Goal: Information Seeking & Learning: Learn about a topic

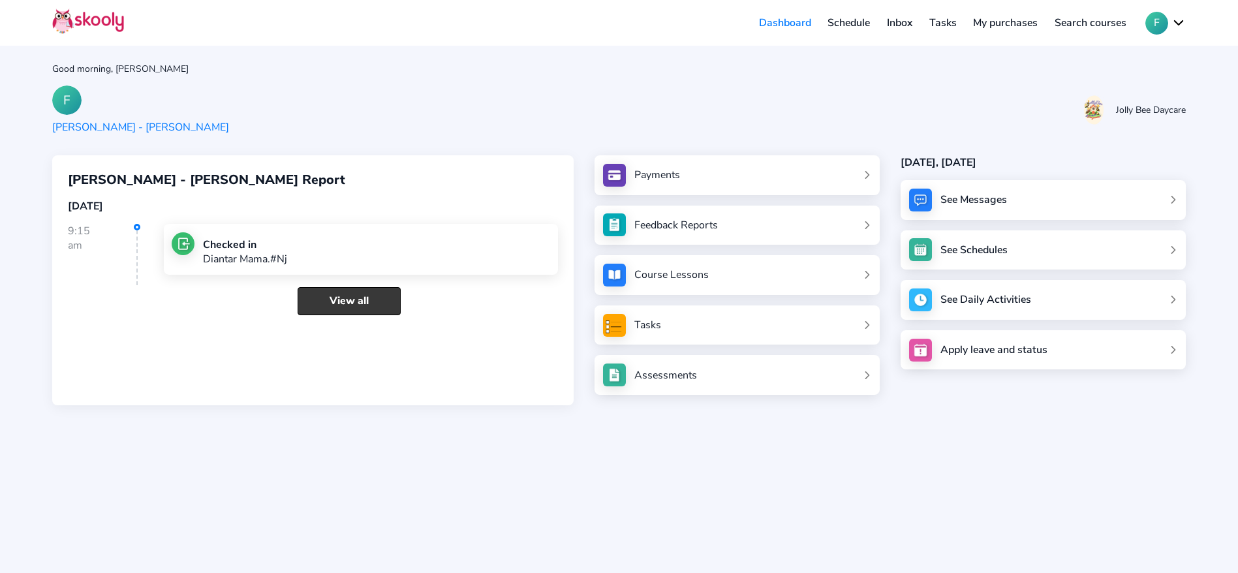
click at [316, 298] on link "View all" at bounding box center [349, 301] width 103 height 28
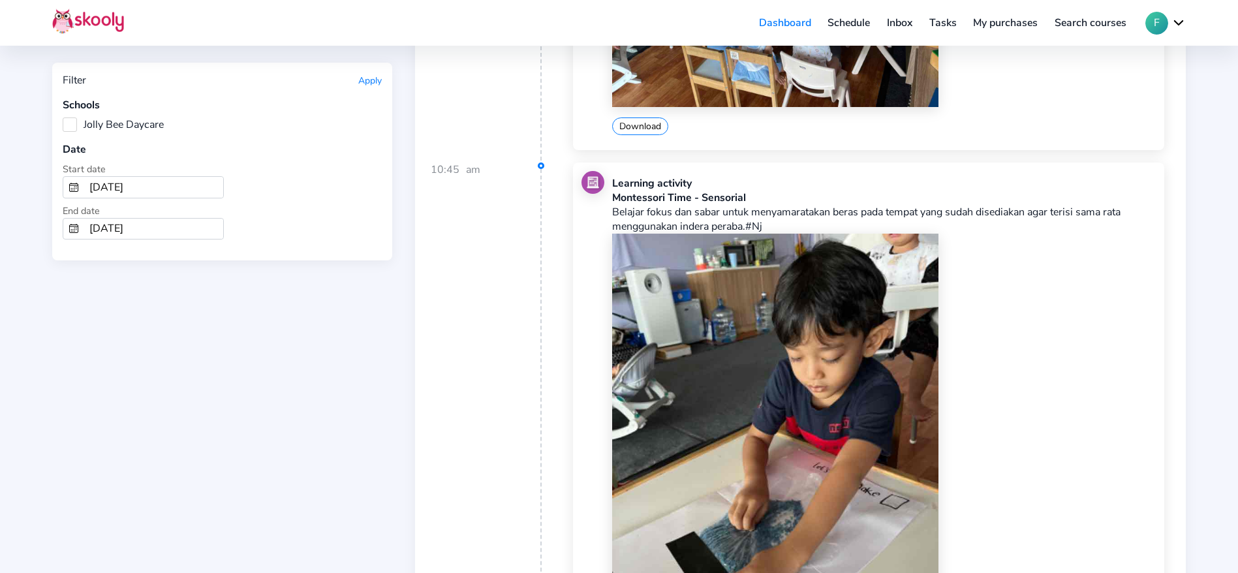
scroll to position [1370, 0]
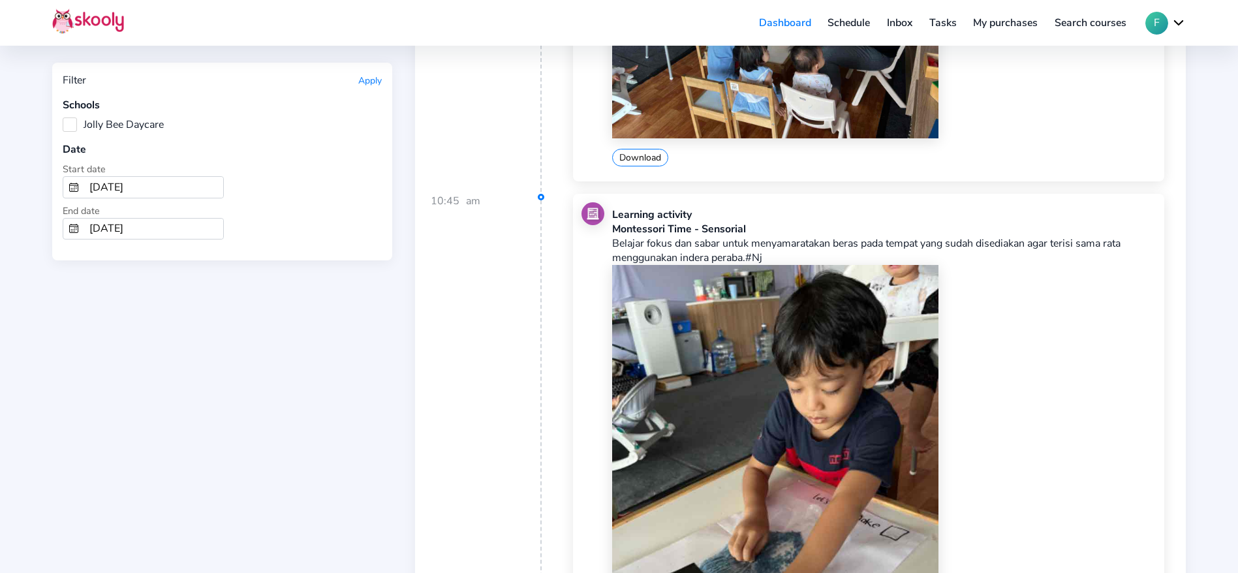
drag, startPoint x: 651, startPoint y: 247, endPoint x: 779, endPoint y: 262, distance: 128.8
click at [779, 262] on p "Belajar fokus dan sabar untuk menyamaratakan beras pada tempat yang sudah dised…" at bounding box center [884, 250] width 544 height 29
drag, startPoint x: 707, startPoint y: 254, endPoint x: 730, endPoint y: 253, distance: 23.5
click at [730, 253] on p "Belajar fokus dan sabar untuk menyamaratakan beras pada tempat yang sudah dised…" at bounding box center [884, 250] width 544 height 29
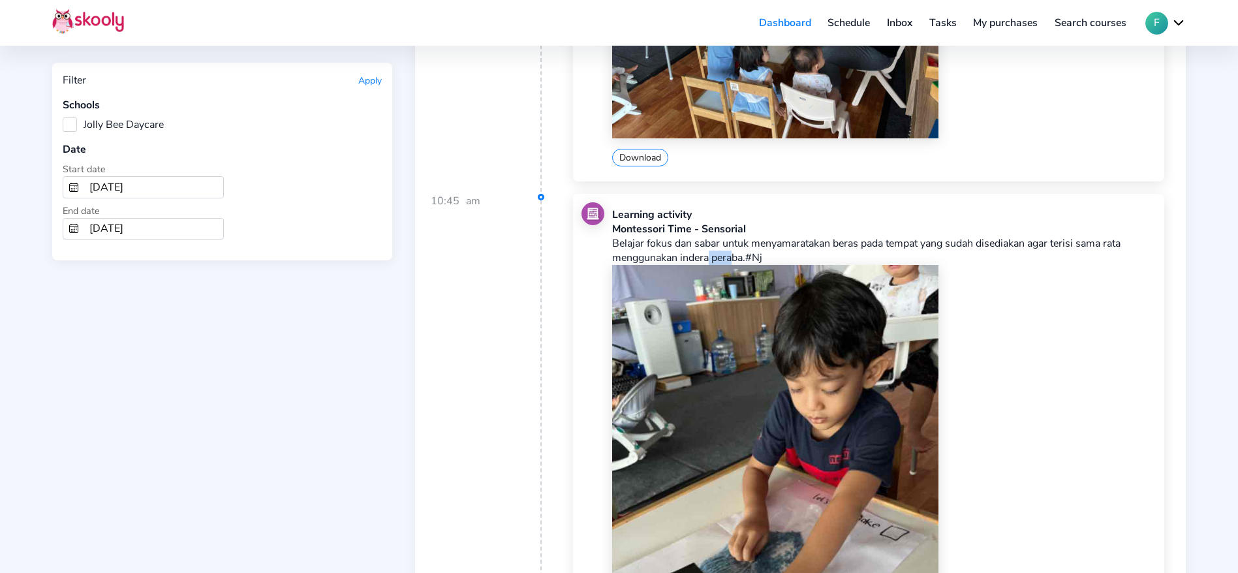
click at [730, 253] on p "Belajar fokus dan sabar untuk menyamaratakan beras pada tempat yang sudah dised…" at bounding box center [884, 250] width 544 height 29
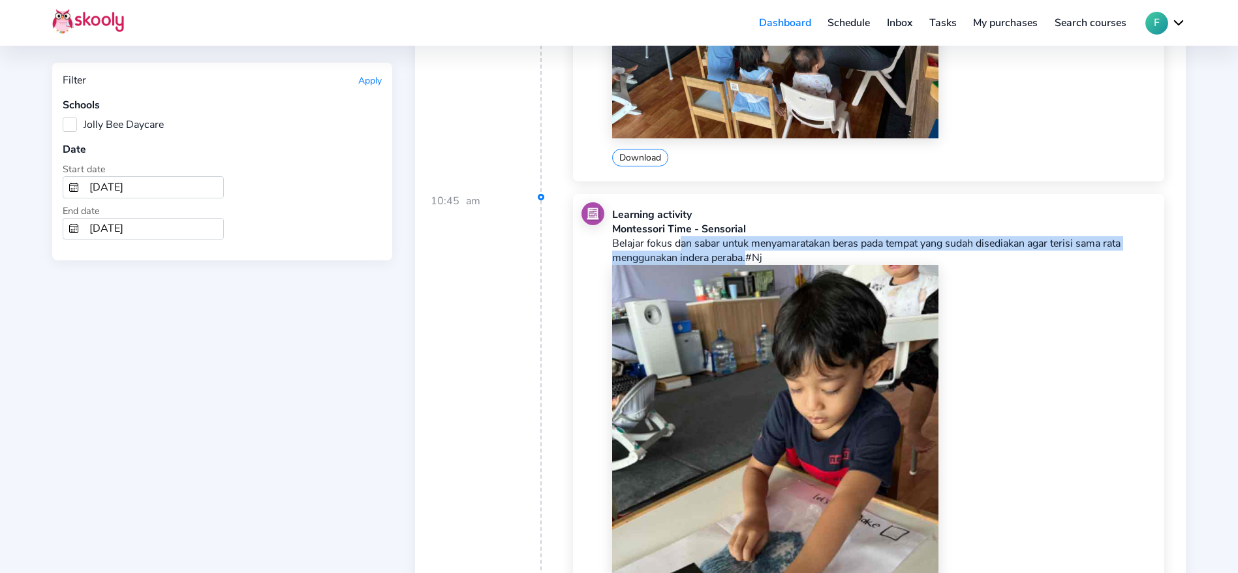
drag, startPoint x: 674, startPoint y: 247, endPoint x: 746, endPoint y: 262, distance: 73.3
click at [746, 262] on p "Belajar fokus dan sabar untuk menyamaratakan beras pada tempat yang sudah dised…" at bounding box center [884, 250] width 544 height 29
drag, startPoint x: 680, startPoint y: 239, endPoint x: 698, endPoint y: 253, distance: 22.7
click at [698, 253] on p "Belajar fokus dan sabar untuk menyamaratakan beras pada tempat yang sudah dised…" at bounding box center [884, 250] width 544 height 29
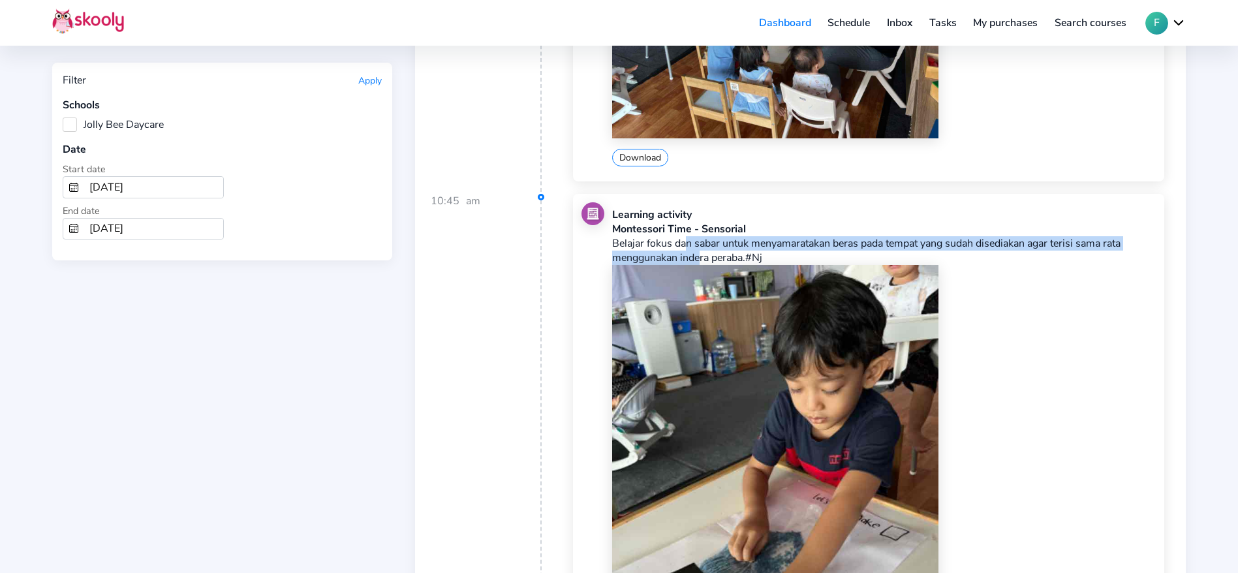
click at [698, 253] on p "Belajar fokus dan sabar untuk menyamaratakan beras pada tempat yang sudah dised…" at bounding box center [884, 250] width 544 height 29
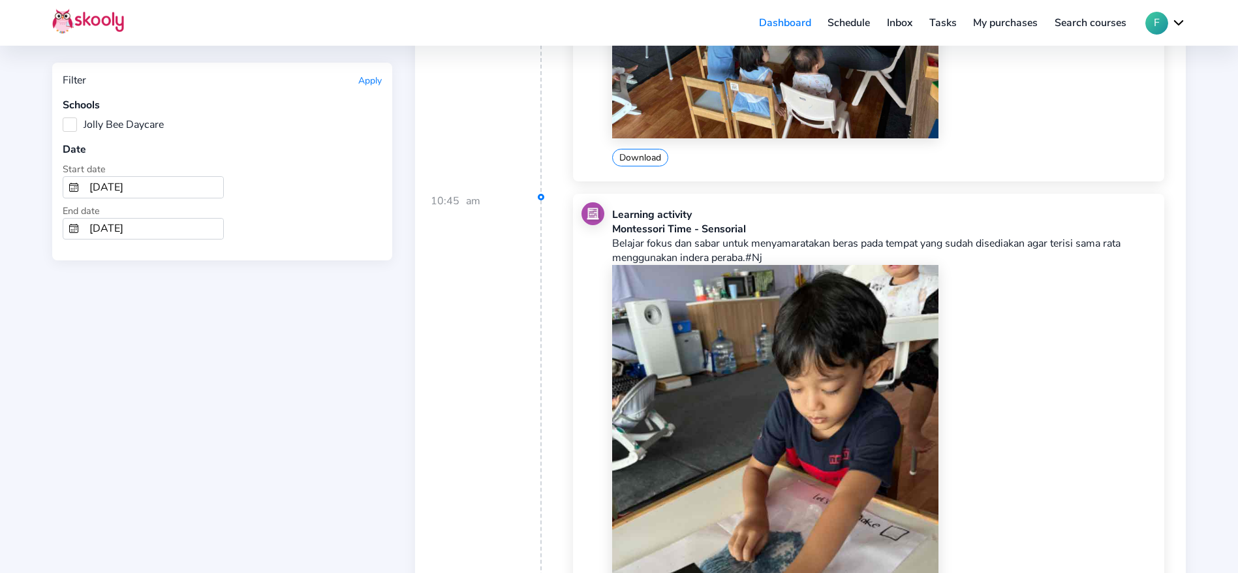
drag, startPoint x: 653, startPoint y: 245, endPoint x: 884, endPoint y: 254, distance: 231.8
click at [884, 254] on p "Belajar fokus dan sabar untuk menyamaratakan beras pada tempat yang sudah dised…" at bounding box center [884, 250] width 544 height 29
click at [861, 254] on p "Belajar fokus dan sabar untuk menyamaratakan beras pada tempat yang sudah dised…" at bounding box center [884, 250] width 544 height 29
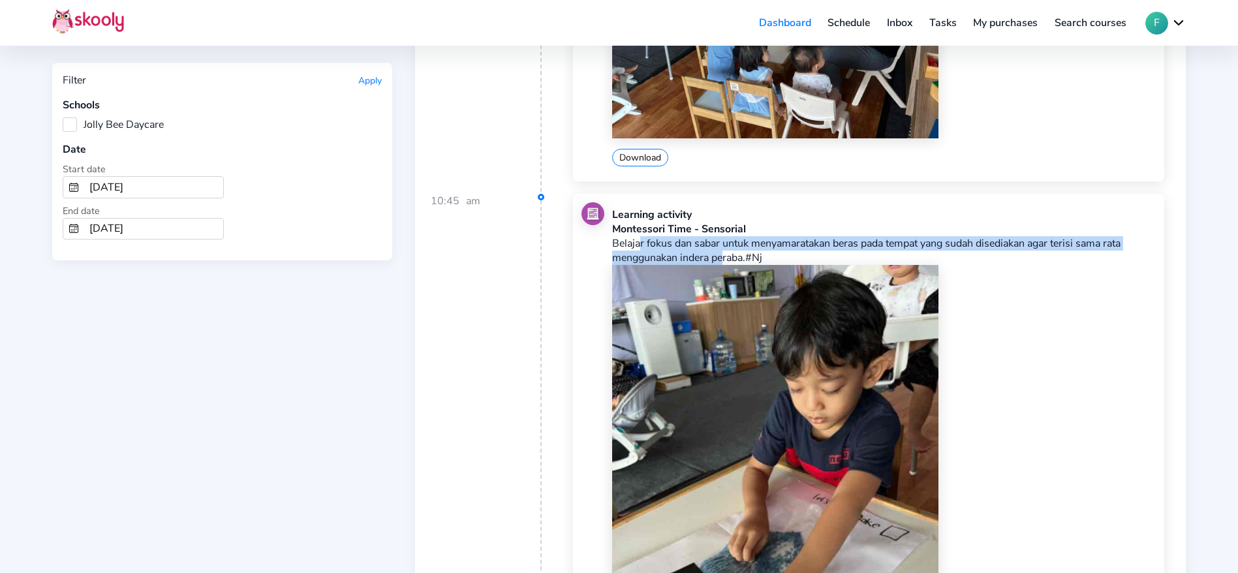
drag, startPoint x: 635, startPoint y: 241, endPoint x: 722, endPoint y: 258, distance: 88.3
click at [722, 258] on p "Belajar fokus dan sabar untuk menyamaratakan beras pada tempat yang sudah dised…" at bounding box center [884, 250] width 544 height 29
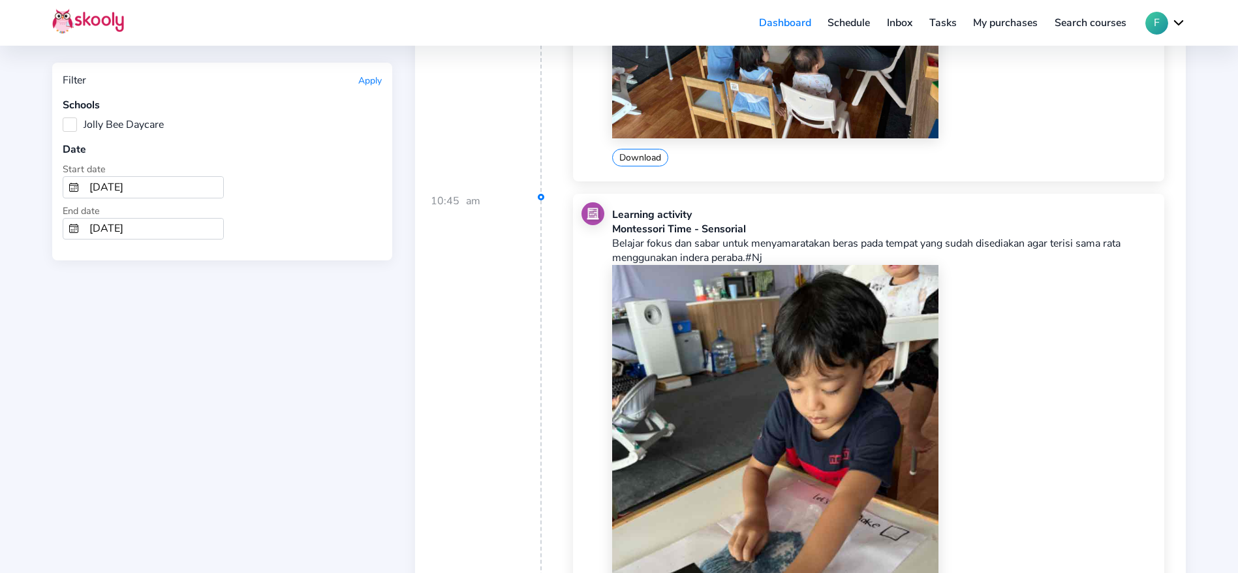
click at [786, 256] on p "Belajar fokus dan sabar untuk menyamaratakan beras pada tempat yang sudah dised…" at bounding box center [884, 250] width 544 height 29
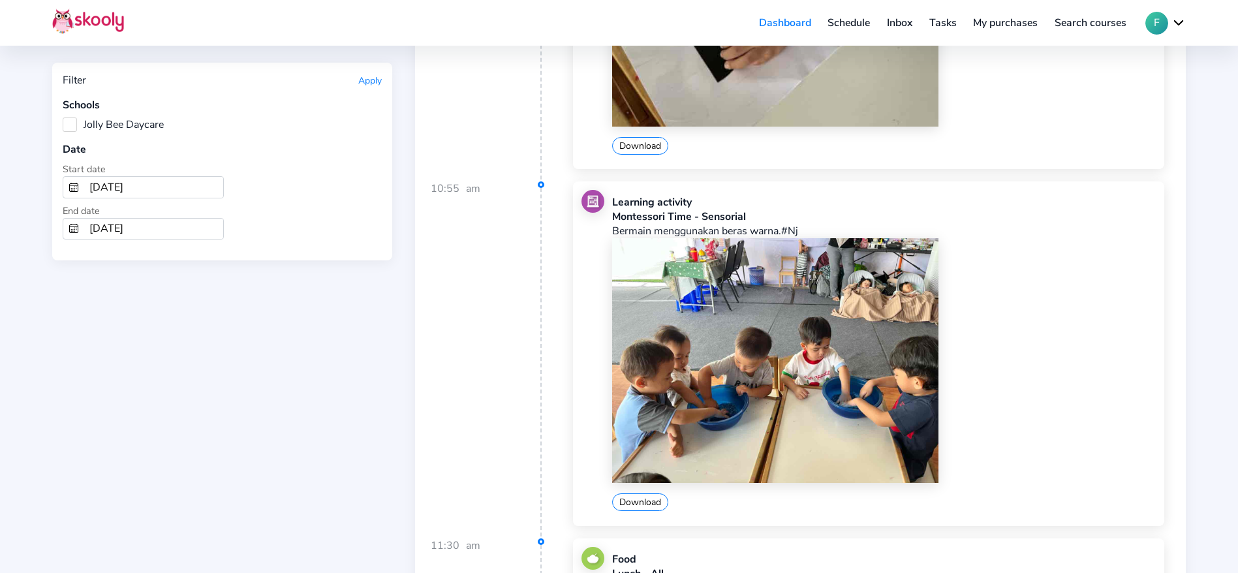
scroll to position [1958, 0]
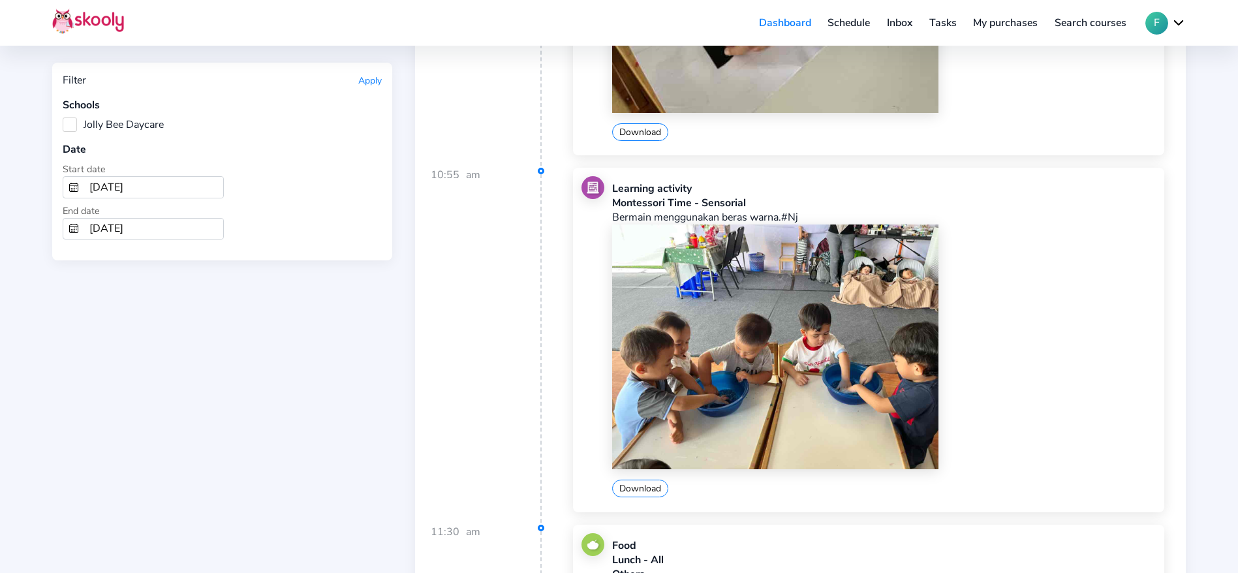
click at [839, 312] on img at bounding box center [775, 346] width 326 height 245
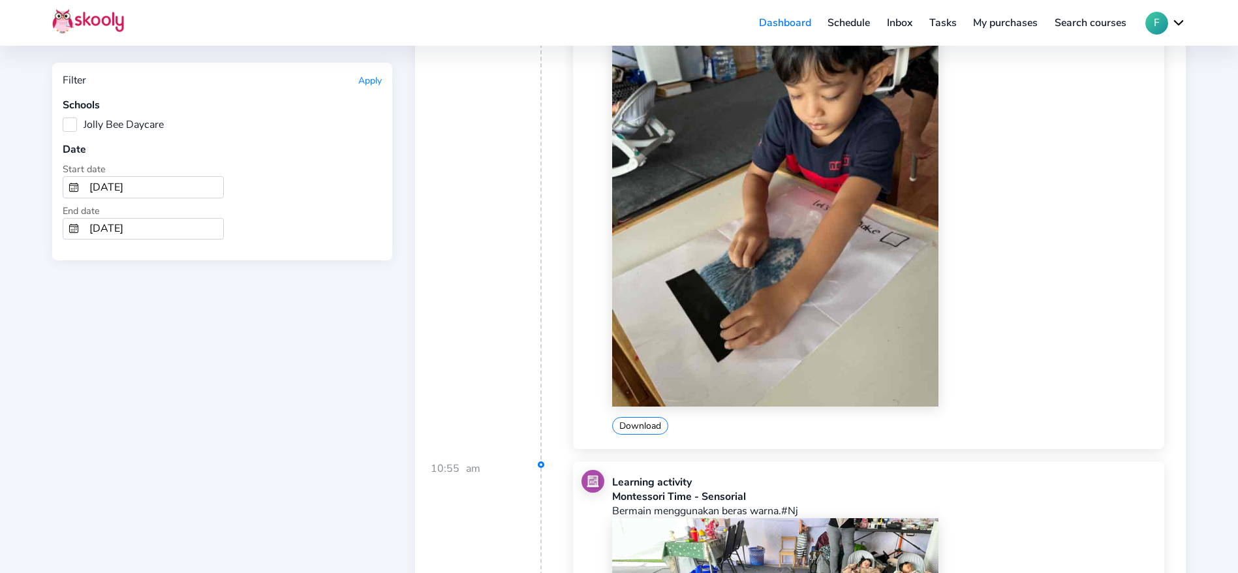
scroll to position [1175, 0]
